Goal: Task Accomplishment & Management: Manage account settings

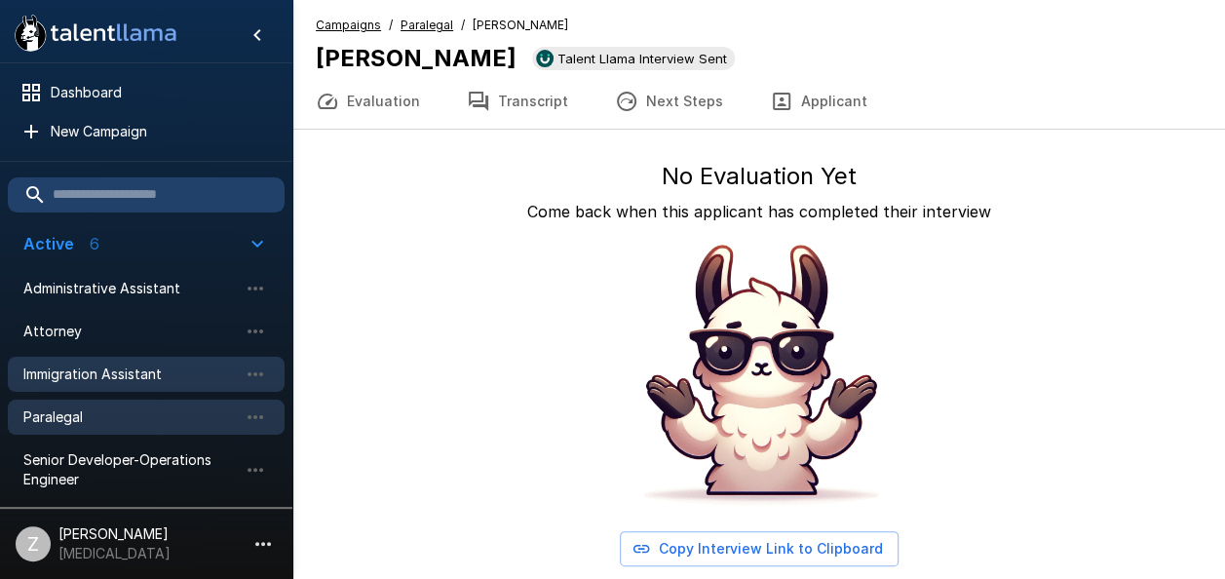
click at [120, 369] on span "Immigration Assistant" at bounding box center [130, 373] width 214 height 19
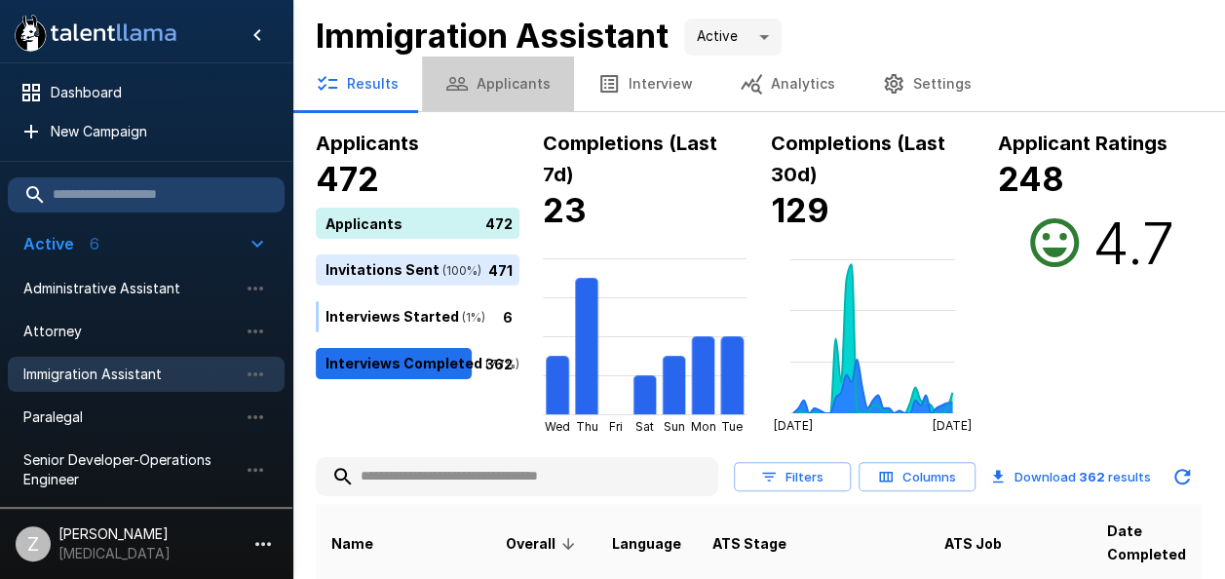
click at [514, 84] on button "Applicants" at bounding box center [498, 84] width 152 height 55
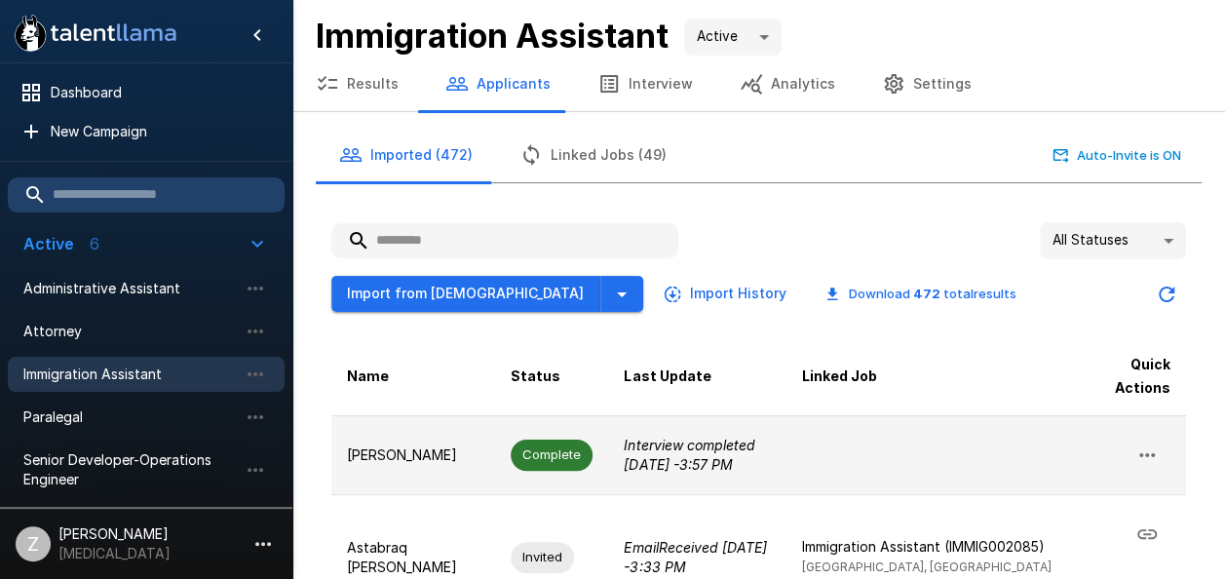
click at [472, 458] on p "[PERSON_NAME]" at bounding box center [413, 454] width 133 height 19
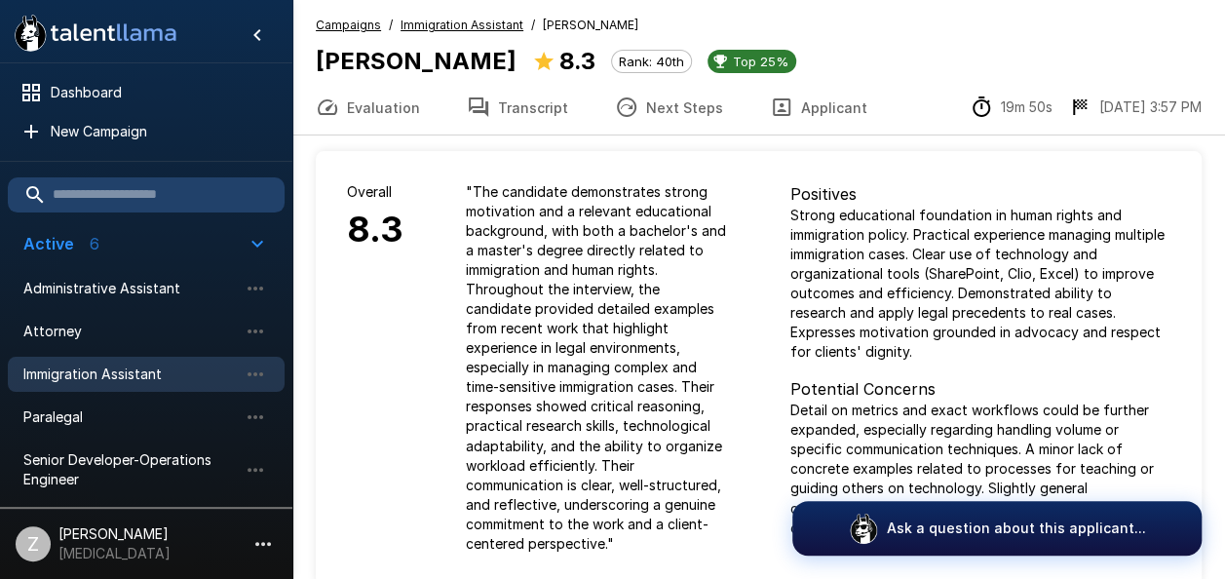
click at [369, 325] on div "Overall 8.3" at bounding box center [375, 367] width 119 height 433
